Goal: Task Accomplishment & Management: Use online tool/utility

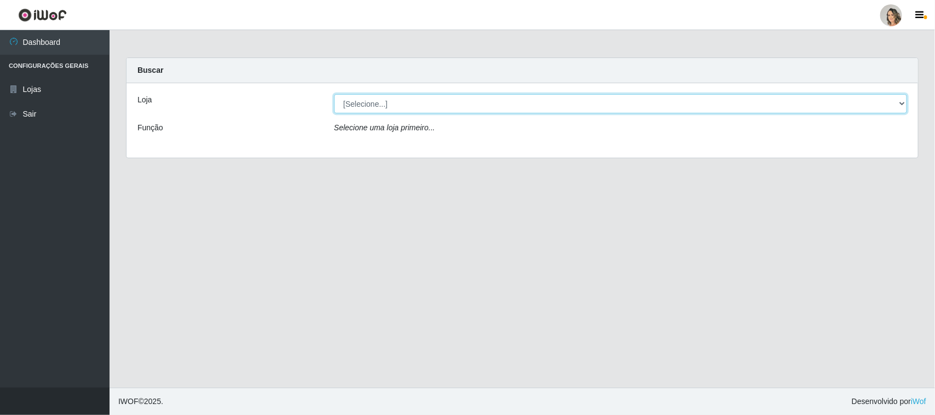
click at [377, 107] on select "[Selecione...] Nordestão - [GEOGRAPHIC_DATA]" at bounding box center [620, 103] width 573 height 19
select select "382"
click at [334, 94] on select "[Selecione...] Nordestão - [GEOGRAPHIC_DATA]" at bounding box center [620, 103] width 573 height 19
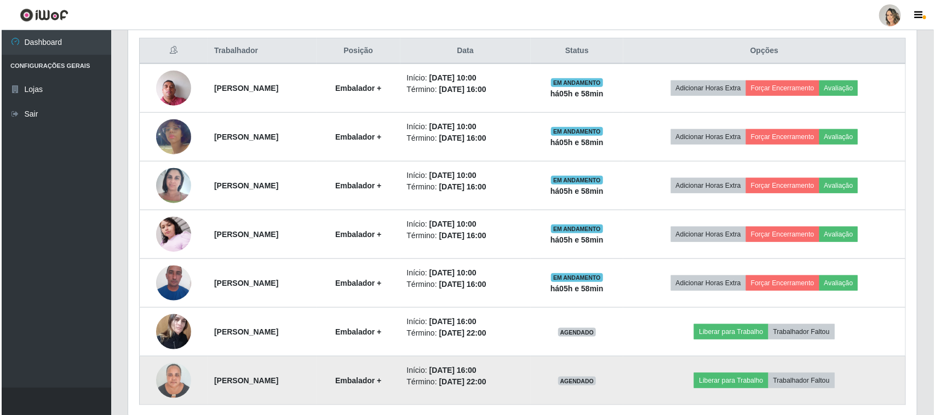
scroll to position [460, 0]
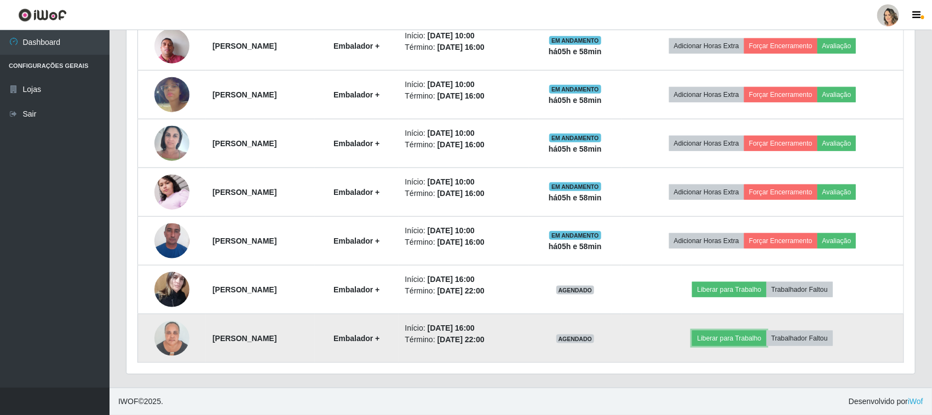
click at [749, 329] on td "Liberar para Trabalho Trabalhador Faltou" at bounding box center [762, 338] width 282 height 49
click at [739, 339] on button "Liberar para Trabalho" at bounding box center [729, 338] width 74 height 15
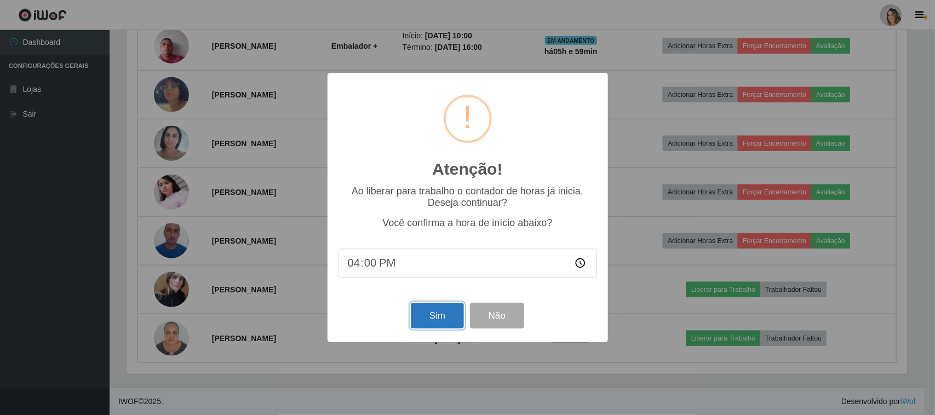
click at [445, 316] on button "Sim" at bounding box center [437, 316] width 53 height 26
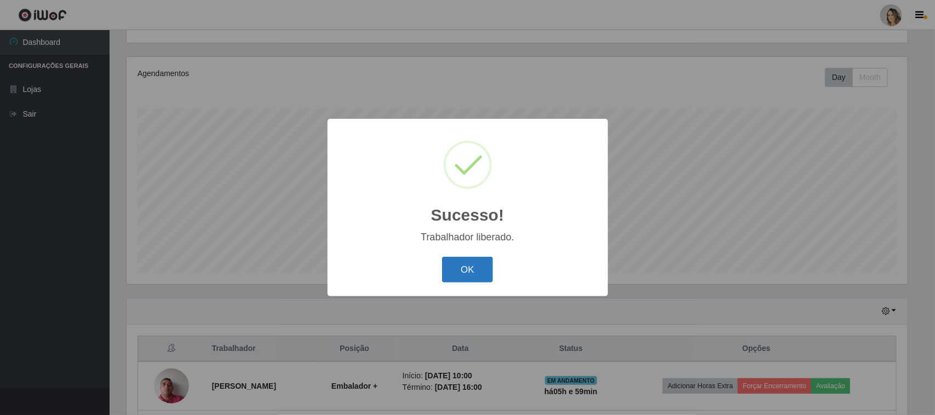
click at [468, 267] on button "OK" at bounding box center [467, 270] width 51 height 26
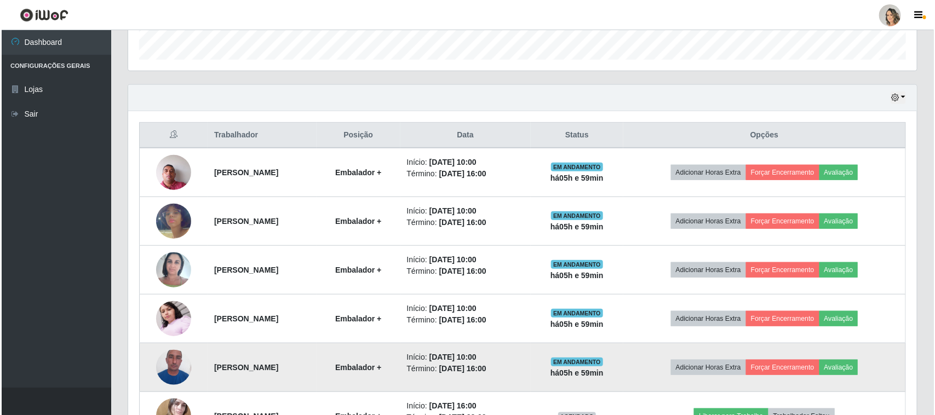
scroll to position [323, 0]
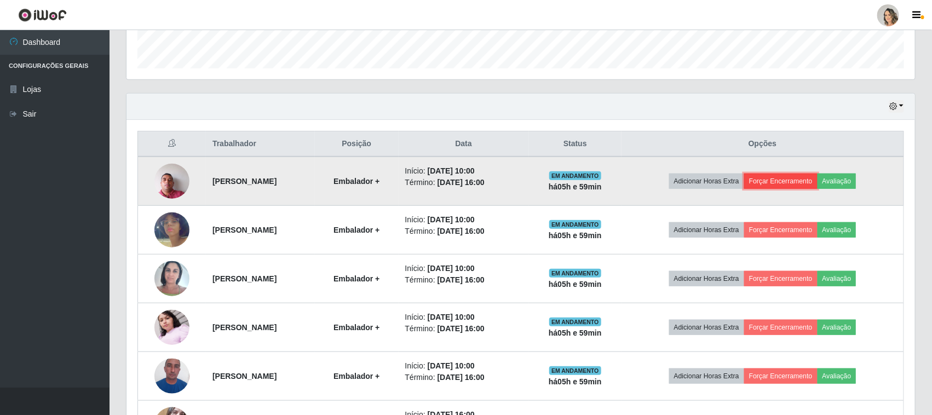
click at [803, 182] on button "Forçar Encerramento" at bounding box center [780, 181] width 73 height 15
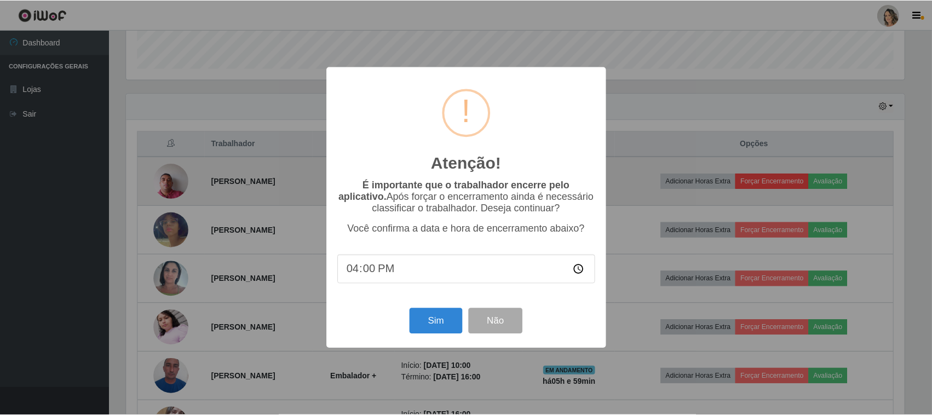
scroll to position [228, 781]
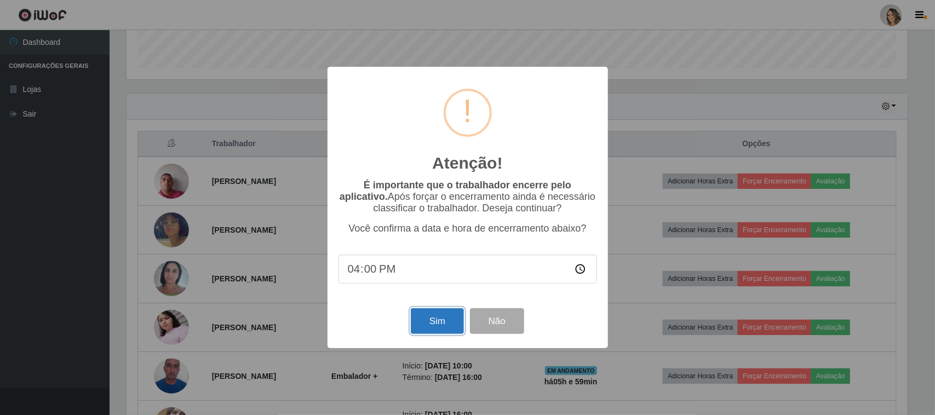
click at [434, 323] on button "Sim" at bounding box center [437, 321] width 53 height 26
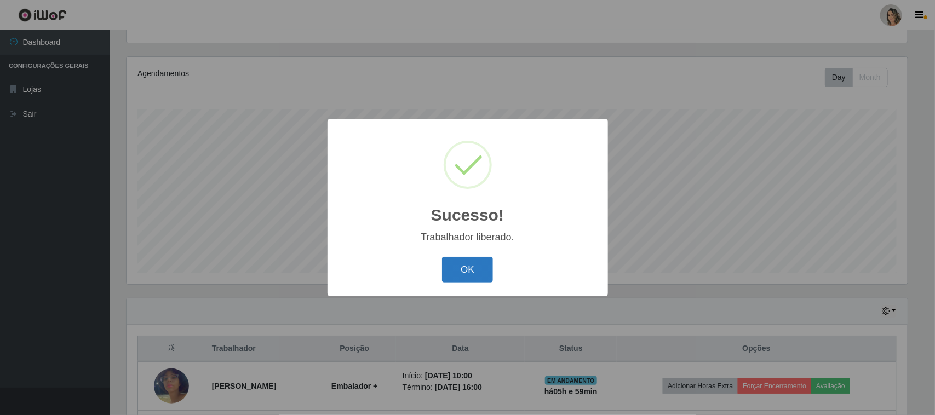
click at [477, 271] on button "OK" at bounding box center [467, 270] width 51 height 26
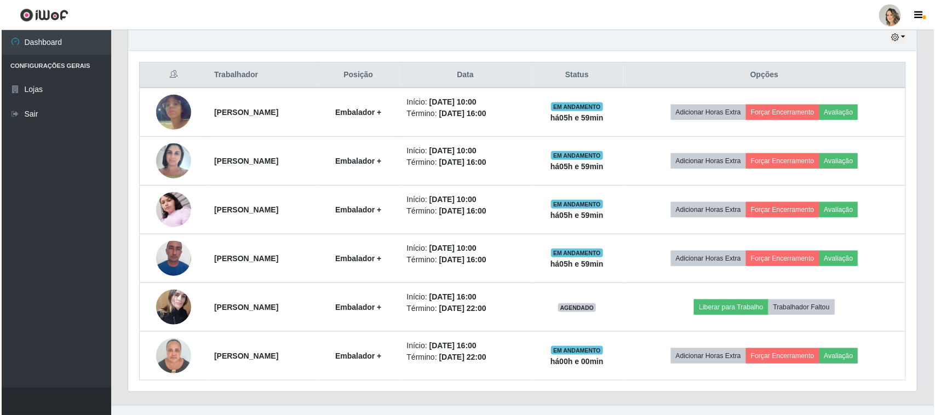
scroll to position [411, 0]
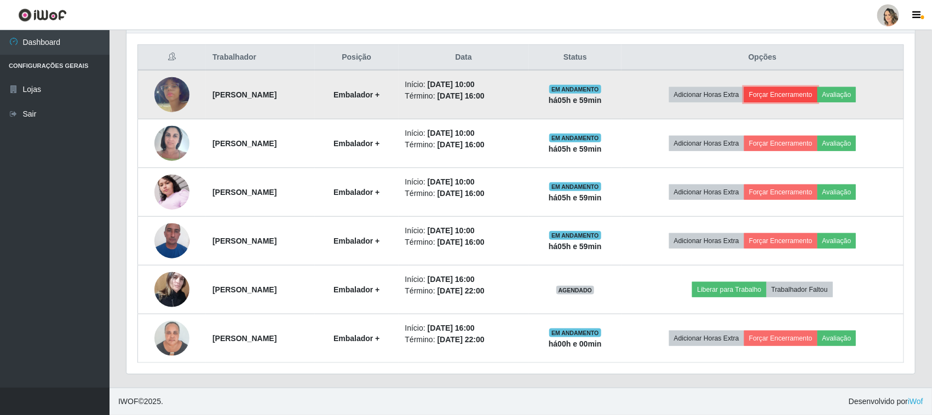
click at [810, 88] on button "Forçar Encerramento" at bounding box center [780, 94] width 73 height 15
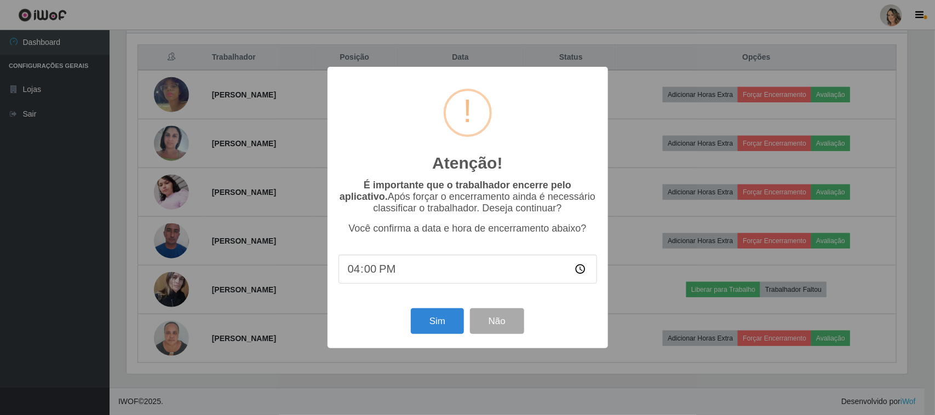
click at [836, 71] on div "Atenção! × É importante que o trabalhador encerre pelo aplicativo. Após forçar …" at bounding box center [467, 207] width 935 height 415
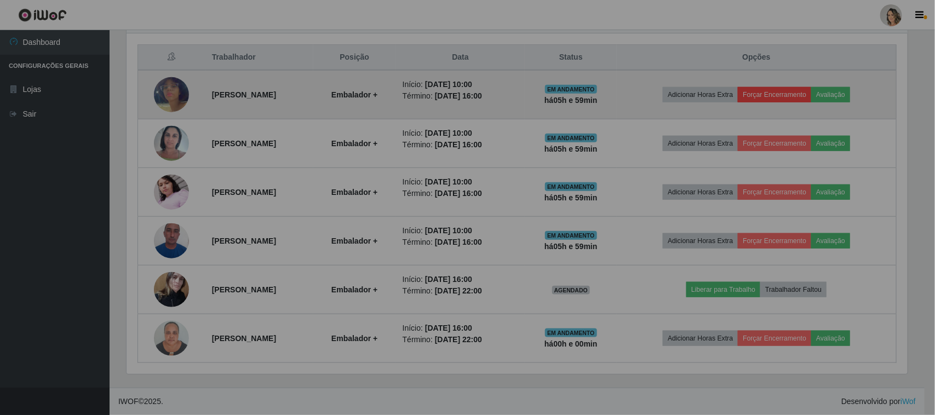
scroll to position [228, 789]
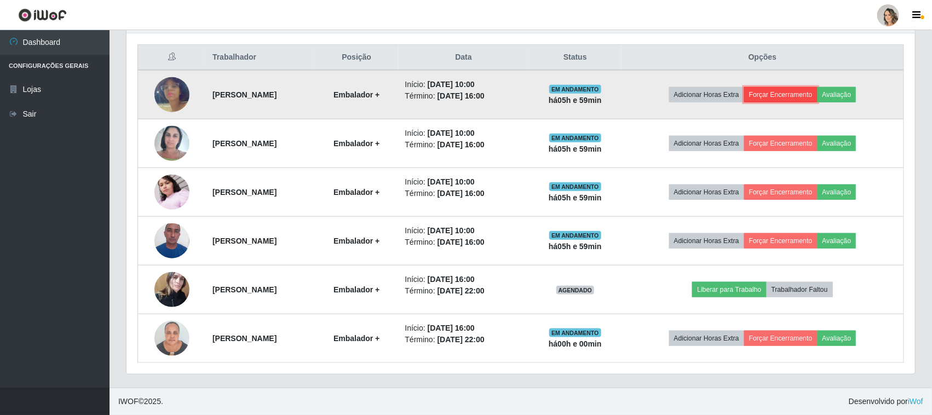
click at [816, 93] on button "Forçar Encerramento" at bounding box center [780, 94] width 73 height 15
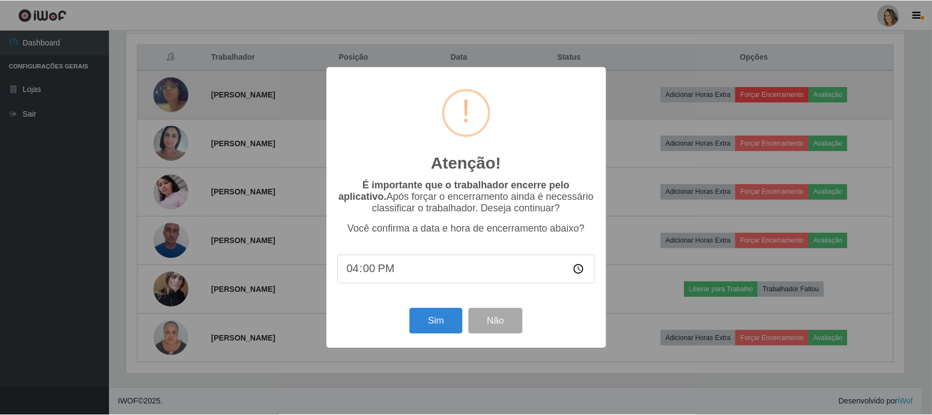
scroll to position [228, 781]
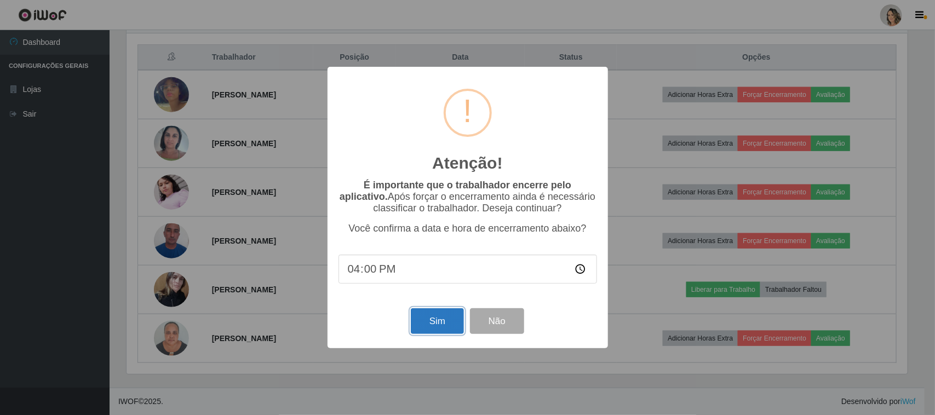
click at [425, 334] on button "Sim" at bounding box center [437, 321] width 53 height 26
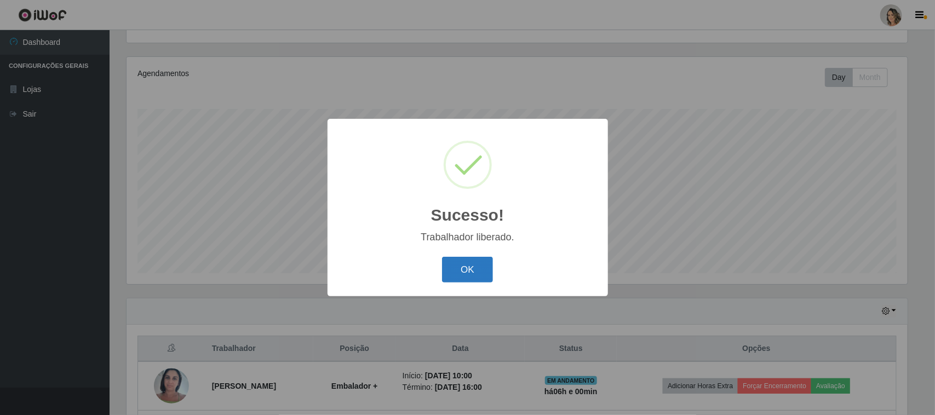
click at [464, 264] on button "OK" at bounding box center [467, 270] width 51 height 26
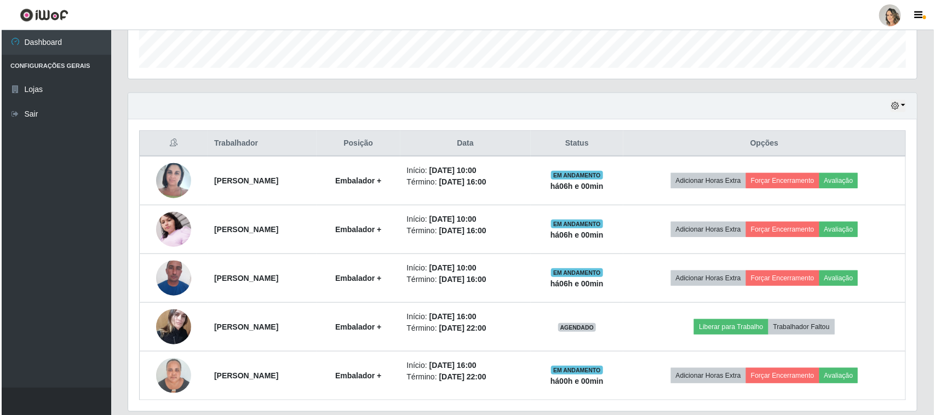
scroll to position [362, 0]
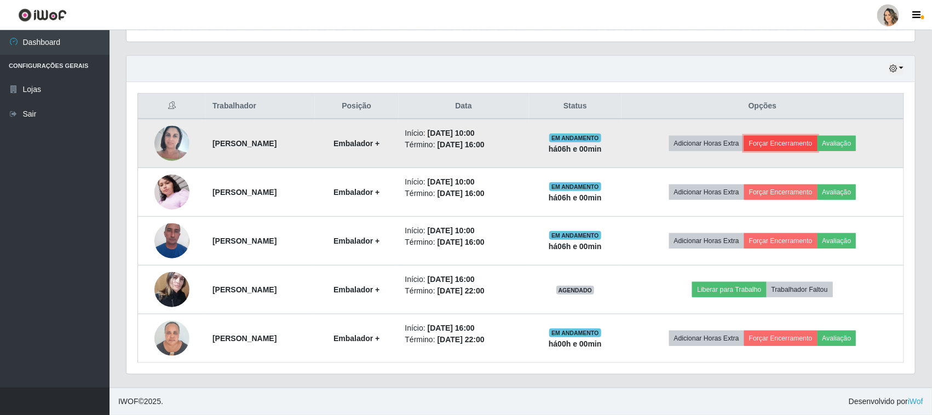
click at [805, 137] on button "Forçar Encerramento" at bounding box center [780, 143] width 73 height 15
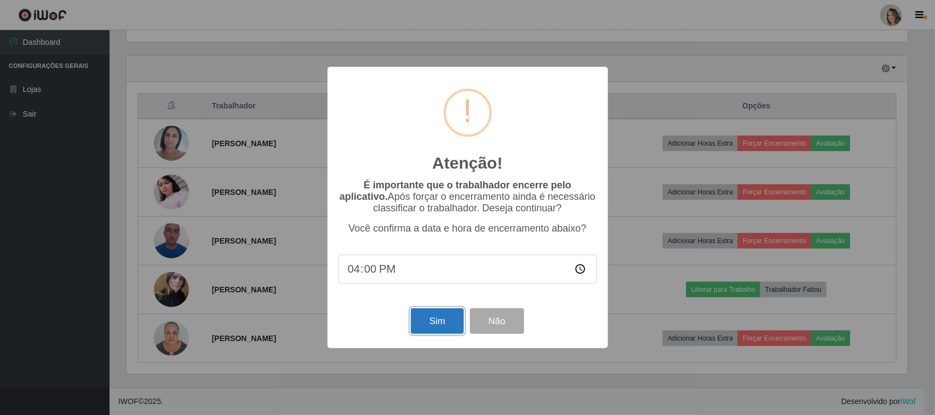
click at [425, 327] on button "Sim" at bounding box center [437, 321] width 53 height 26
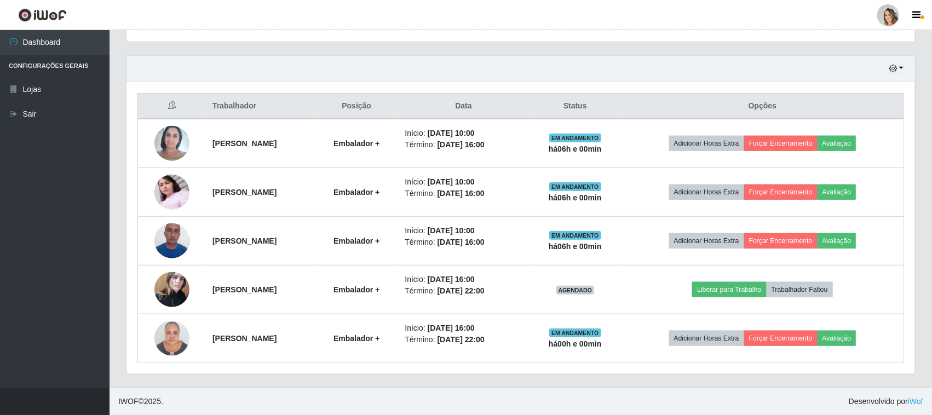
scroll to position [0, 0]
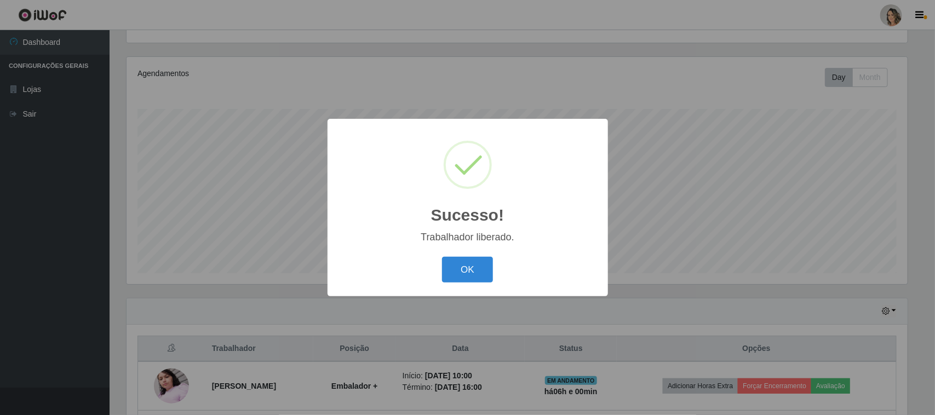
click at [471, 255] on div "OK Cancel" at bounding box center [467, 269] width 258 height 31
click at [459, 268] on button "OK" at bounding box center [467, 270] width 51 height 26
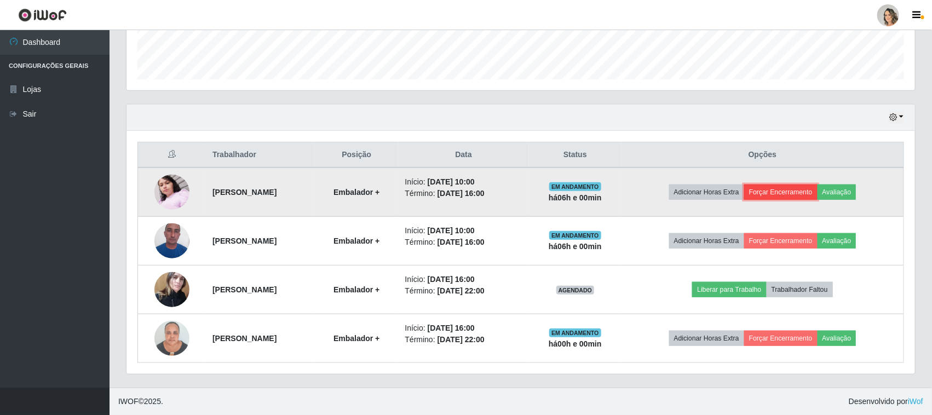
click at [816, 193] on button "Forçar Encerramento" at bounding box center [780, 192] width 73 height 15
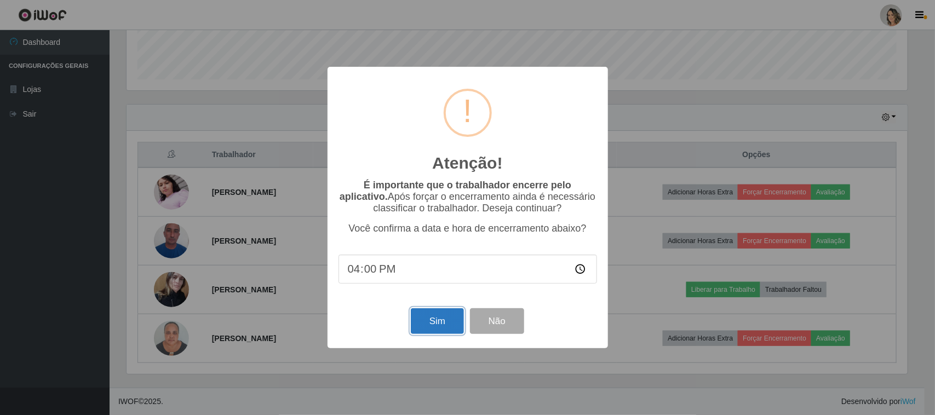
click at [436, 319] on button "Sim" at bounding box center [437, 321] width 53 height 26
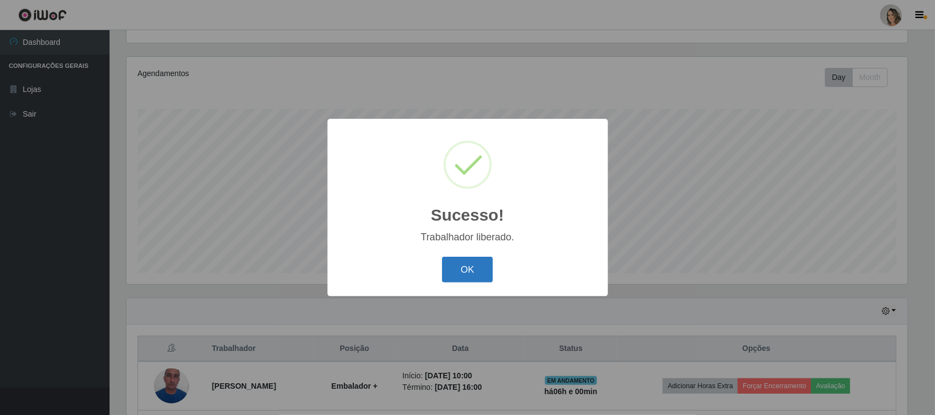
click at [457, 261] on button "OK" at bounding box center [467, 270] width 51 height 26
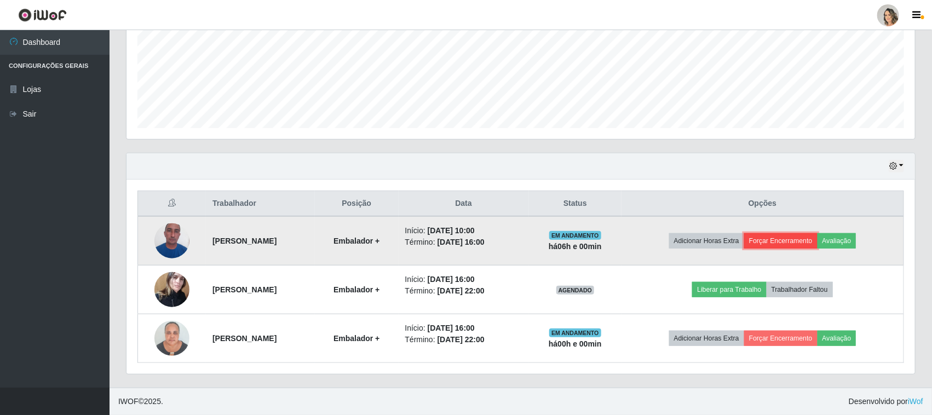
click at [781, 239] on button "Forçar Encerramento" at bounding box center [780, 240] width 73 height 15
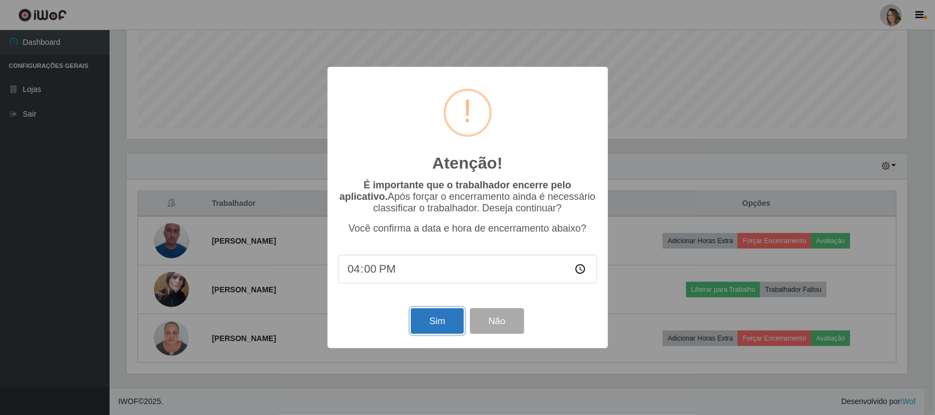
click at [434, 318] on button "Sim" at bounding box center [437, 321] width 53 height 26
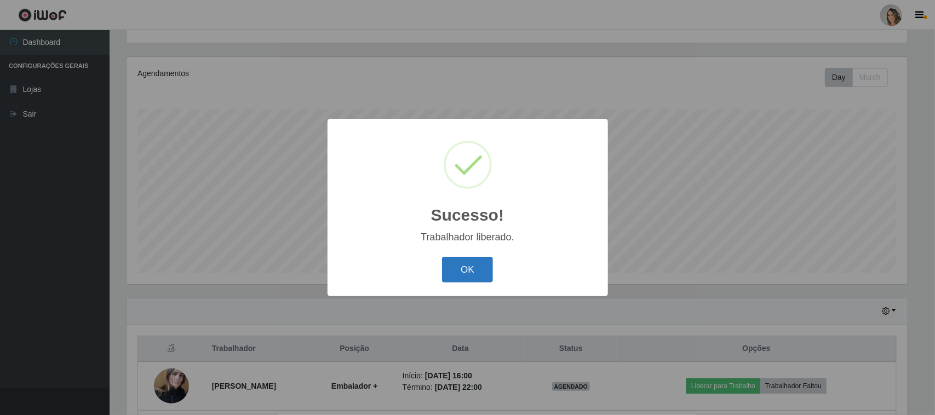
click at [478, 267] on button "OK" at bounding box center [467, 270] width 51 height 26
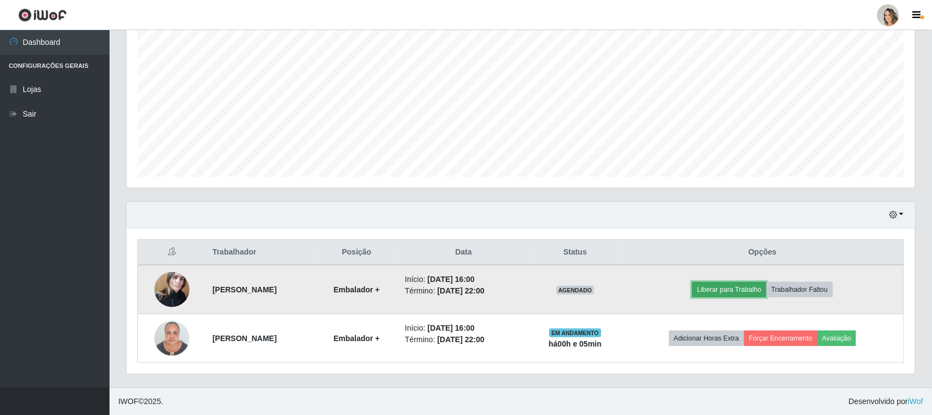
click at [733, 293] on button "Liberar para Trabalho" at bounding box center [729, 289] width 74 height 15
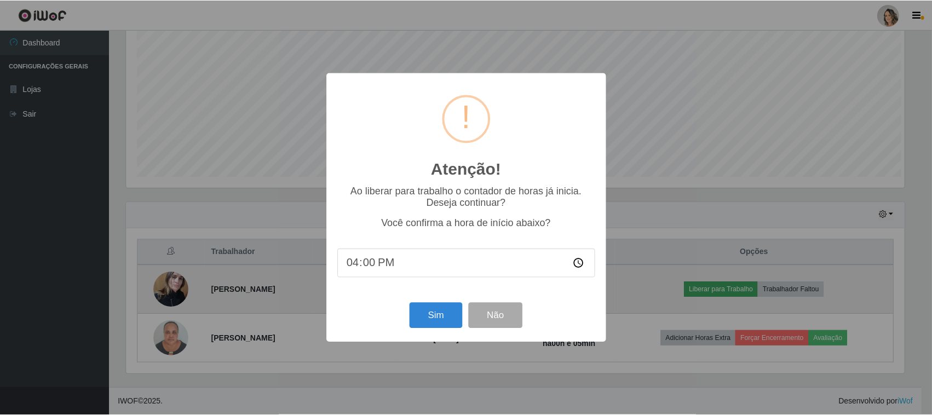
scroll to position [228, 781]
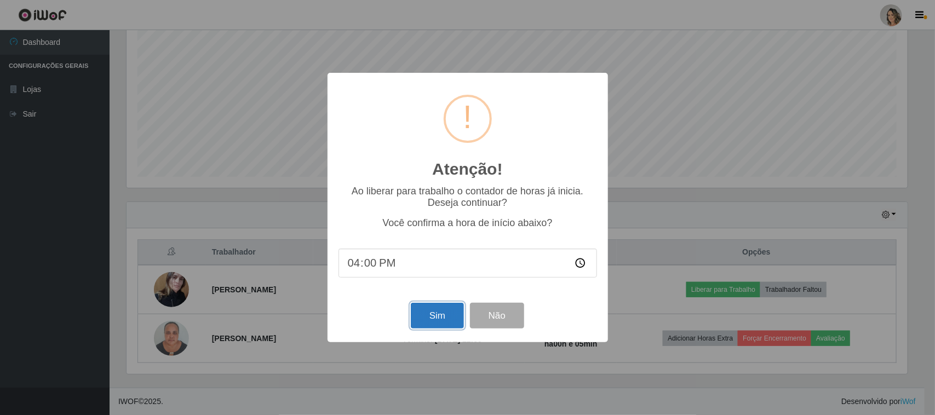
click at [452, 322] on button "Sim" at bounding box center [437, 316] width 53 height 26
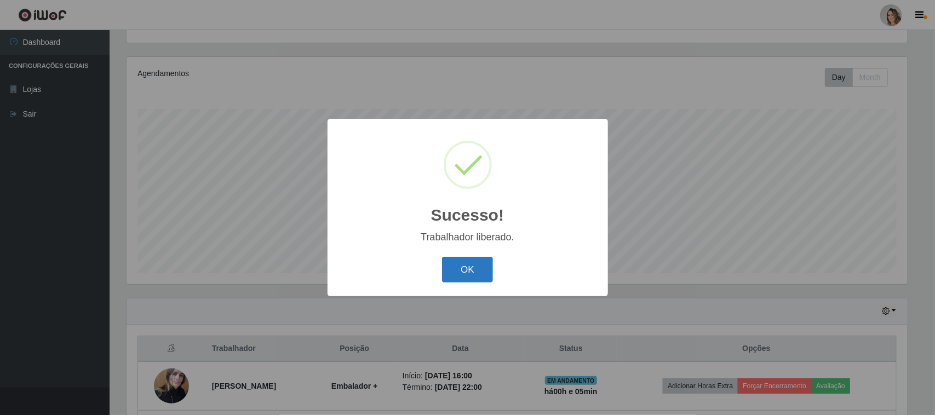
click at [471, 263] on button "OK" at bounding box center [467, 270] width 51 height 26
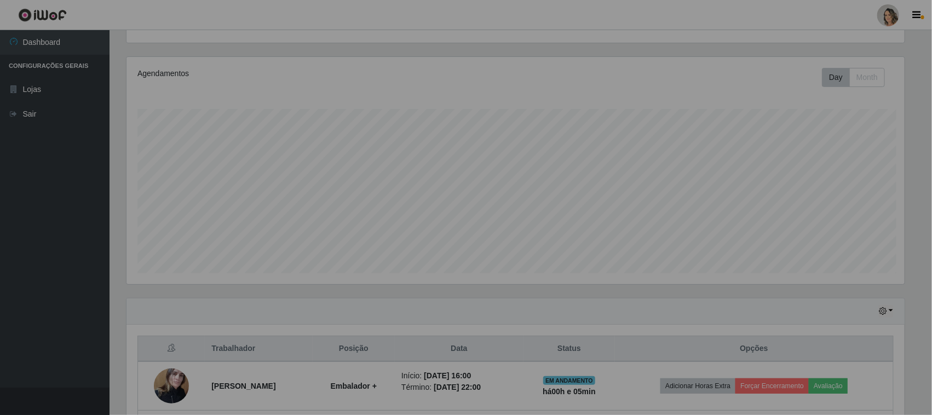
scroll to position [228, 789]
